Goal: Communication & Community: Participate in discussion

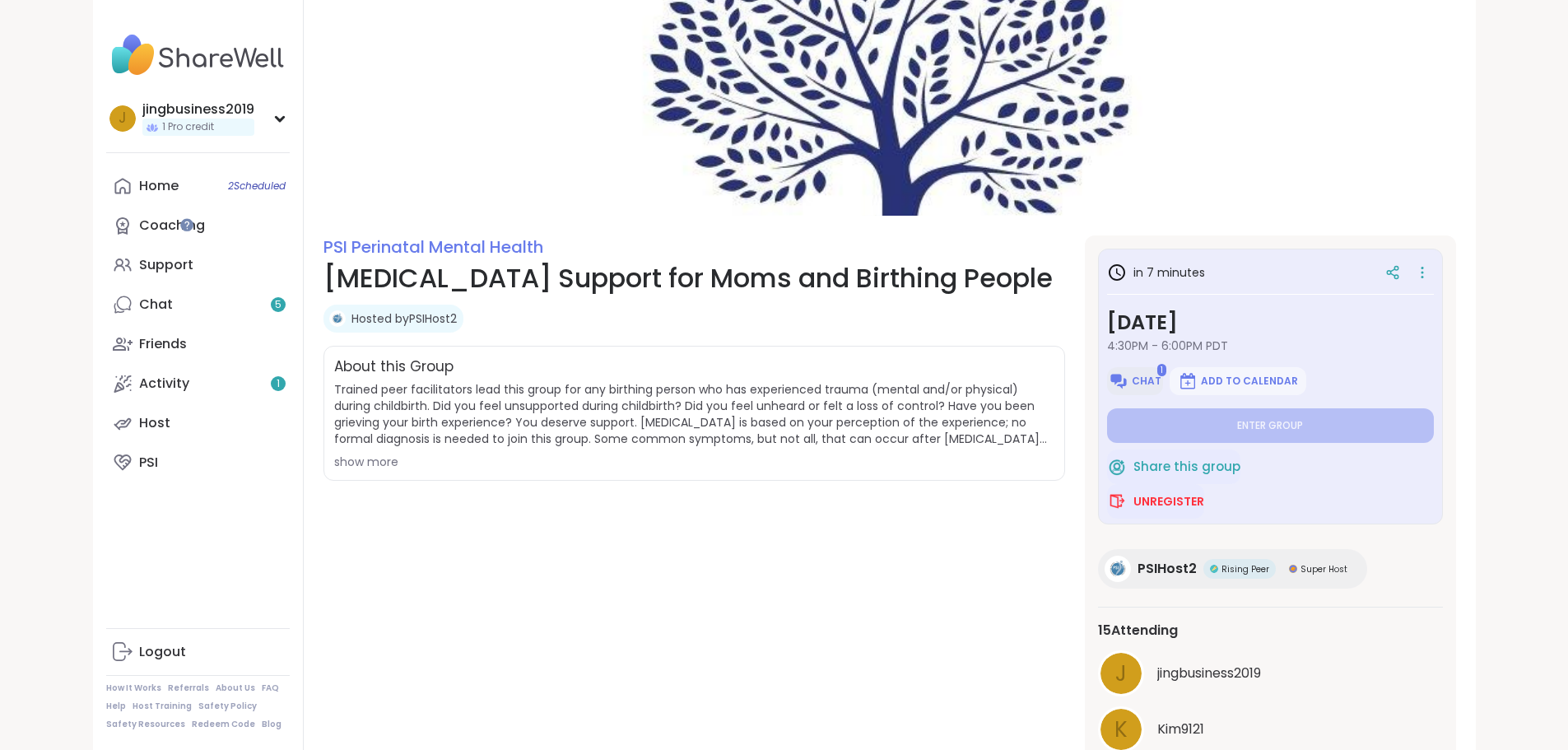
click at [1161, 386] on span "Chat" at bounding box center [1147, 381] width 30 height 13
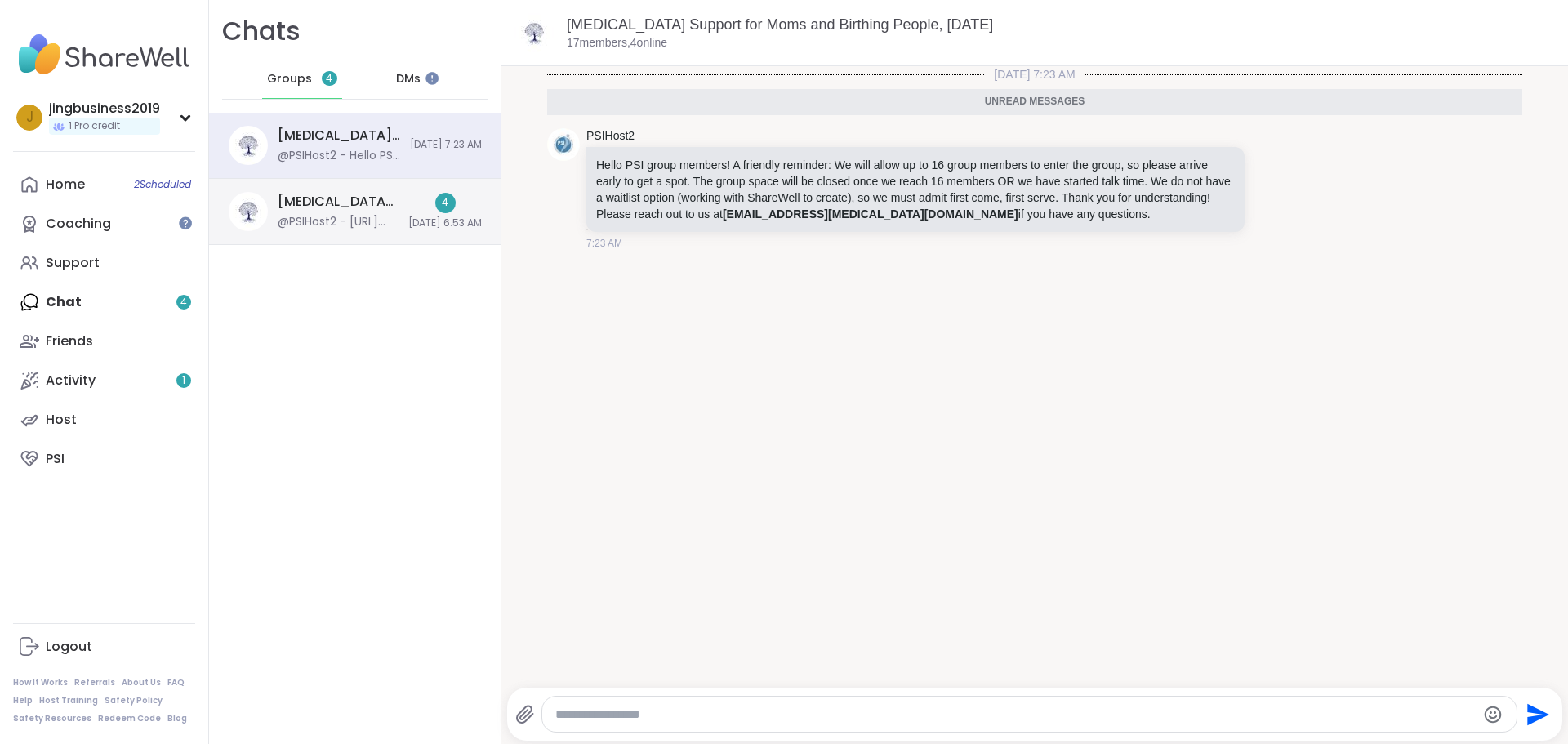
drag, startPoint x: 340, startPoint y: 223, endPoint x: 339, endPoint y: 213, distance: 10.0
click at [340, 223] on div "@PSIHost2 - [URL][DOMAIN_NAME]" at bounding box center [338, 222] width 121 height 16
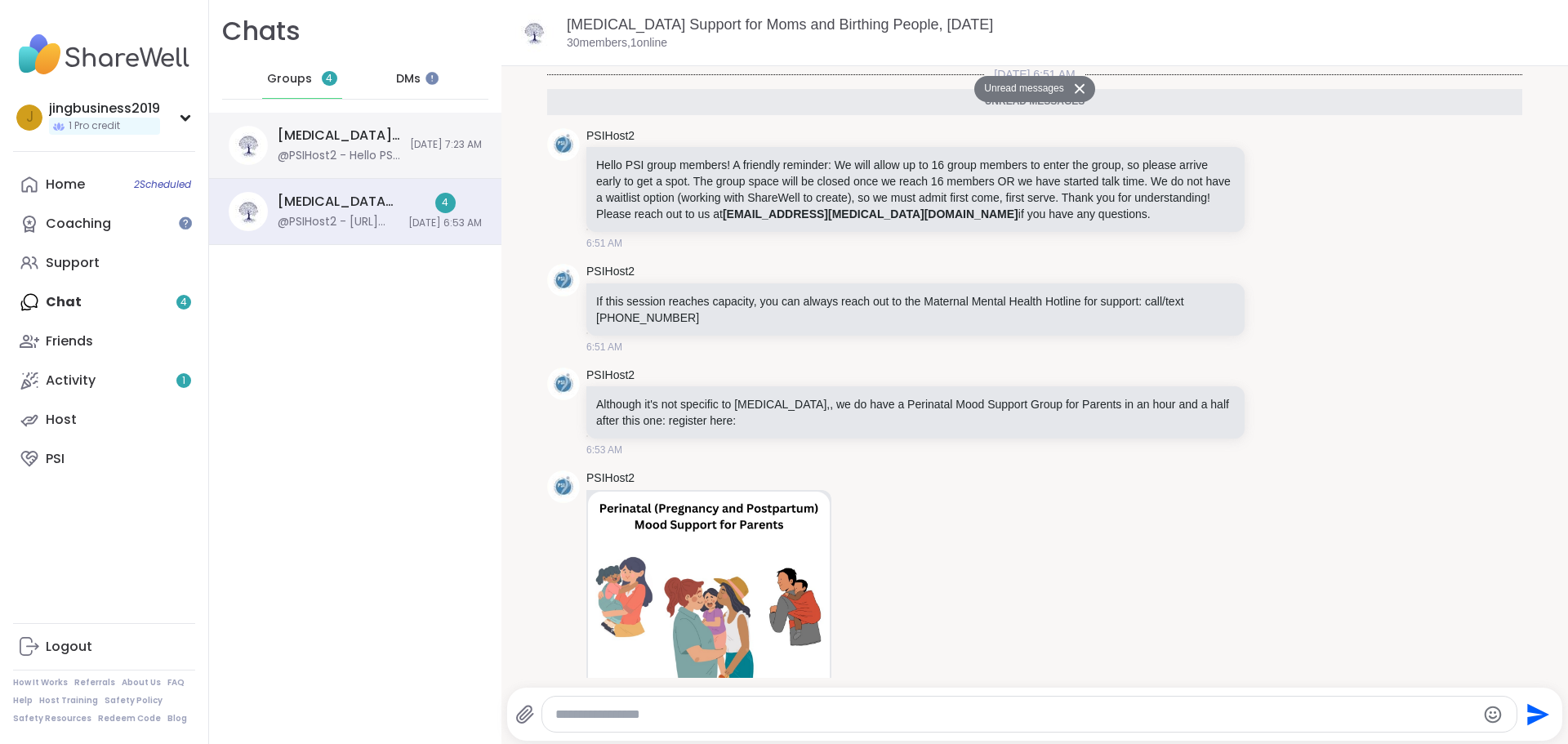
scroll to position [157, 0]
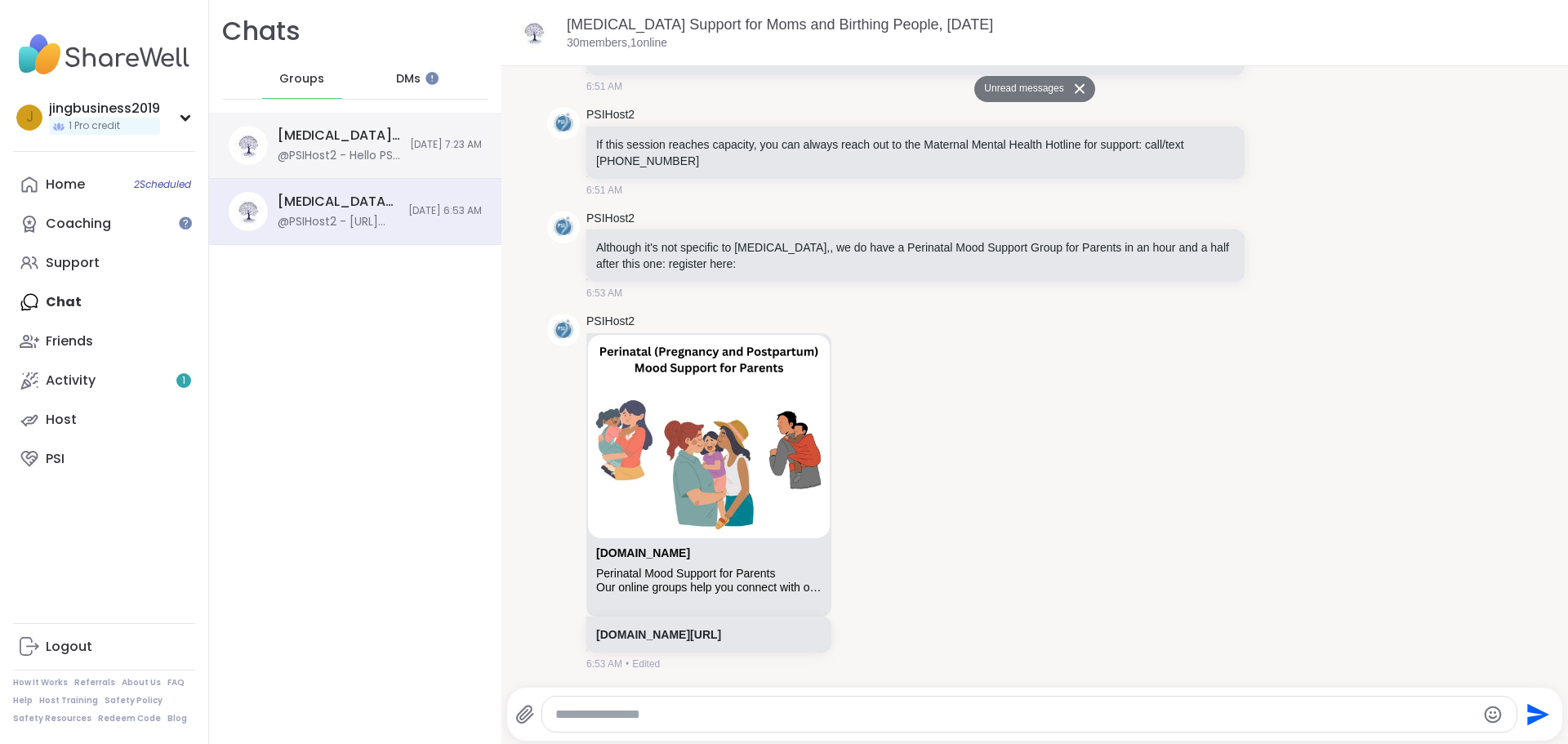
click at [349, 150] on div "@PSIHost2 - Hello PSI group members! A friendly reminder: We will allow up to 1…" at bounding box center [339, 155] width 122 height 16
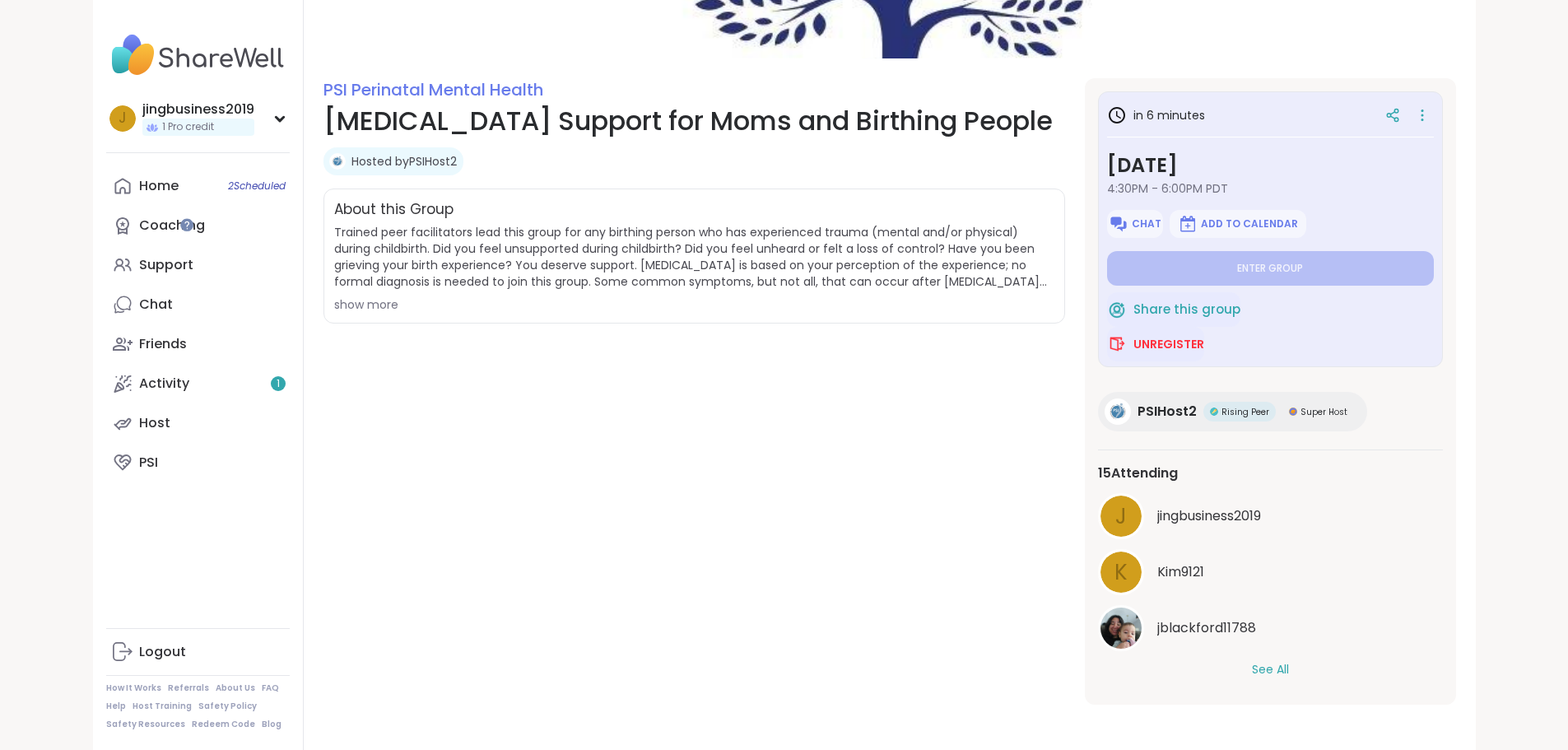
scroll to position [158, 0]
click at [1289, 666] on button "See All" at bounding box center [1270, 669] width 37 height 17
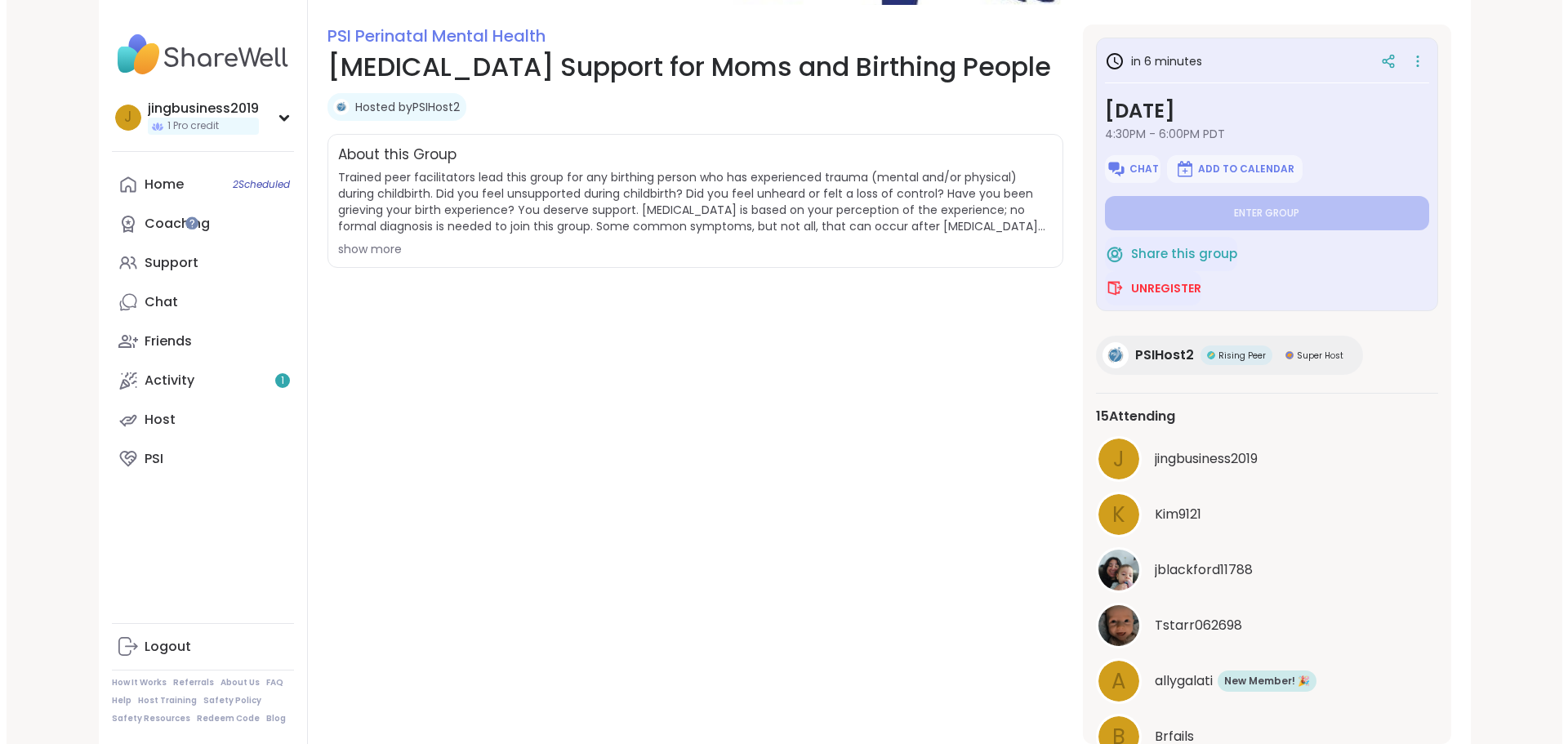
scroll to position [239, 0]
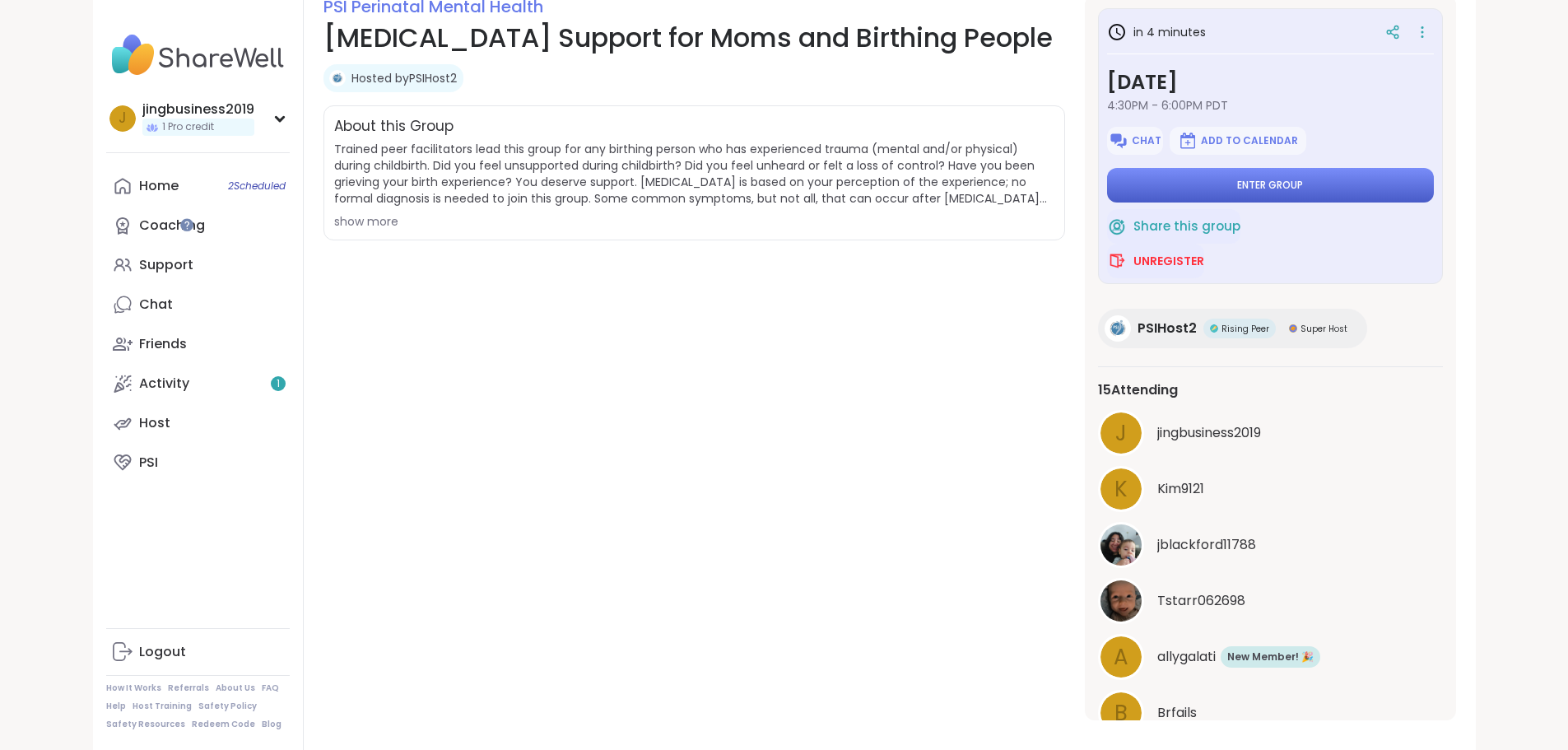
click at [1345, 175] on button "Enter group" at bounding box center [1270, 185] width 327 height 35
